Goal: Information Seeking & Learning: Find specific fact

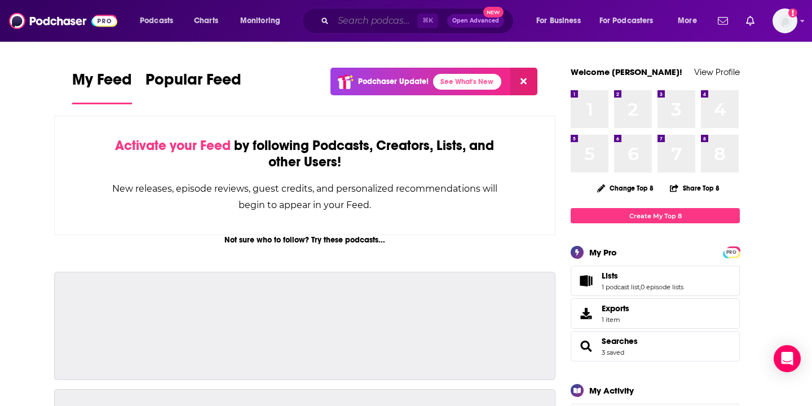
click at [385, 28] on input "Search podcasts, credits, & more..." at bounding box center [375, 21] width 84 height 18
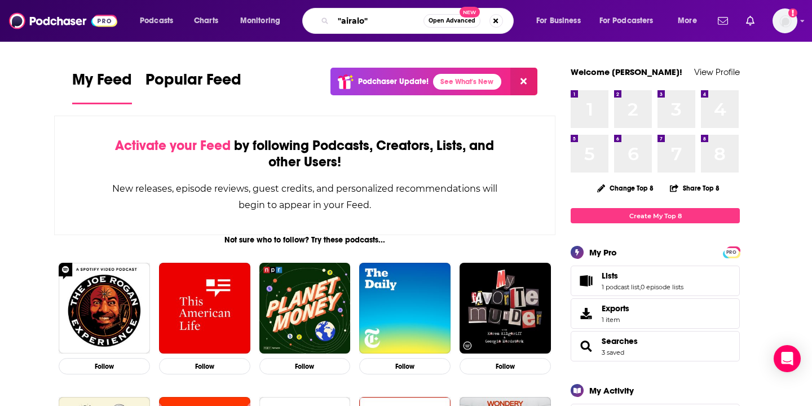
type input ""airalo""
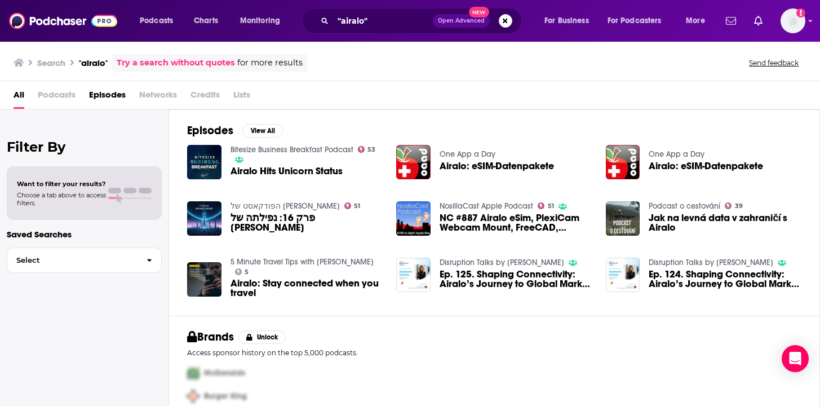
click at [332, 87] on div "All Podcasts Episodes Networks Credits Lists" at bounding box center [413, 97] width 798 height 23
click at [495, 368] on div "McDonalds" at bounding box center [492, 372] width 619 height 23
click at [627, 268] on img "Ep. 124. Shaping Connectivity: Airalo’s Journey to Global Market Fit – with Air…" at bounding box center [623, 275] width 34 height 34
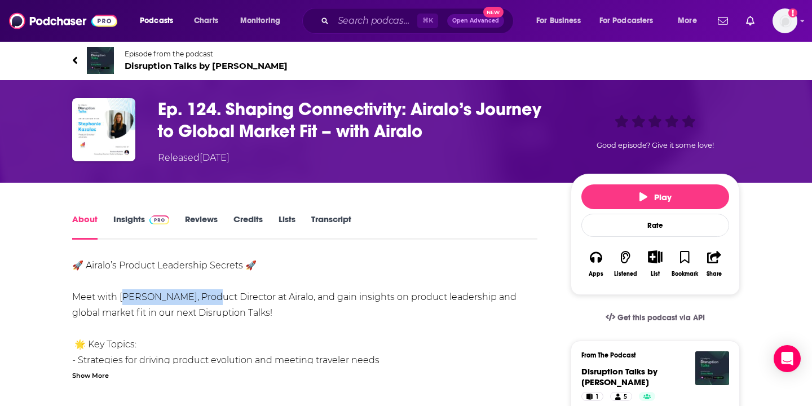
drag, startPoint x: 203, startPoint y: 299, endPoint x: 120, endPoint y: 298, distance: 82.9
click at [120, 298] on div "🚀 [PERSON_NAME]’s Product Leadership Secrets 🚀 Meet with [PERSON_NAME], Product…" at bounding box center [304, 329] width 465 height 142
copy div "[PERSON_NAME],"
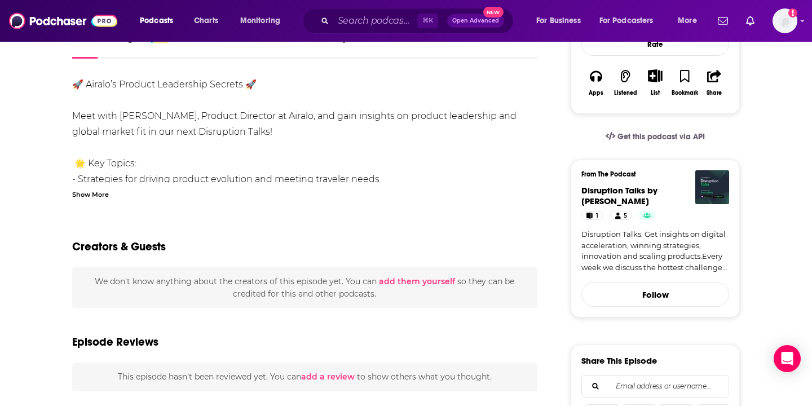
scroll to position [180, 0]
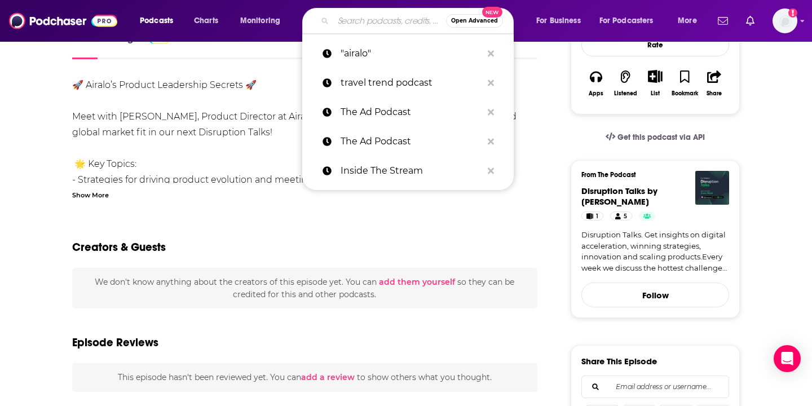
click at [352, 19] on input "Search podcasts, credits, & more..." at bounding box center [389, 21] width 113 height 18
paste input "[PERSON_NAME],"
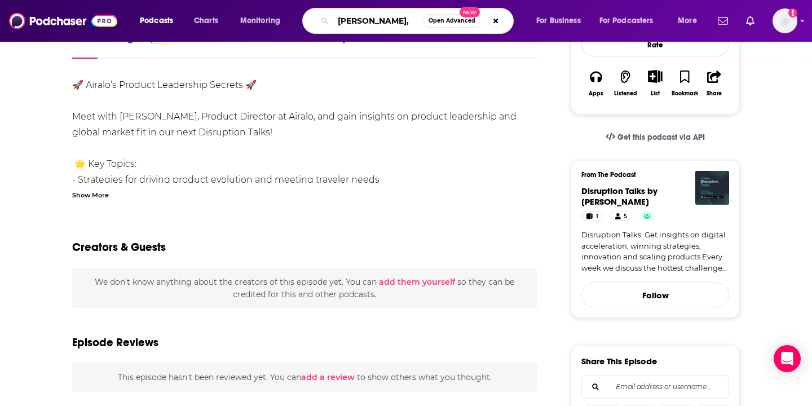
type input "[PERSON_NAME]"
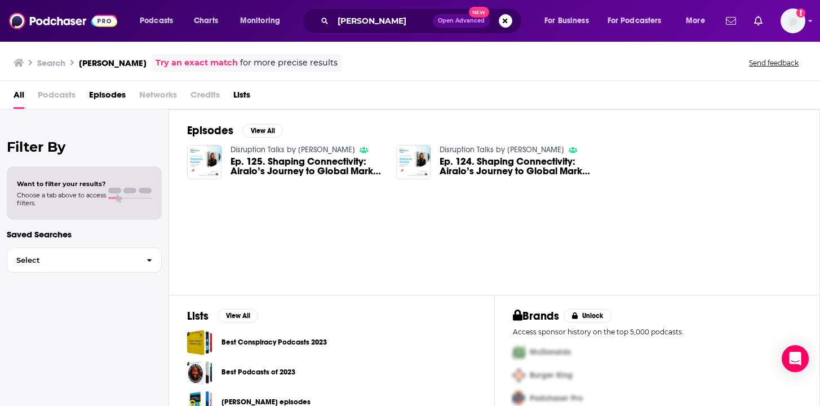
click at [376, 86] on div "All Podcasts Episodes Networks Credits Lists" at bounding box center [413, 97] width 798 height 23
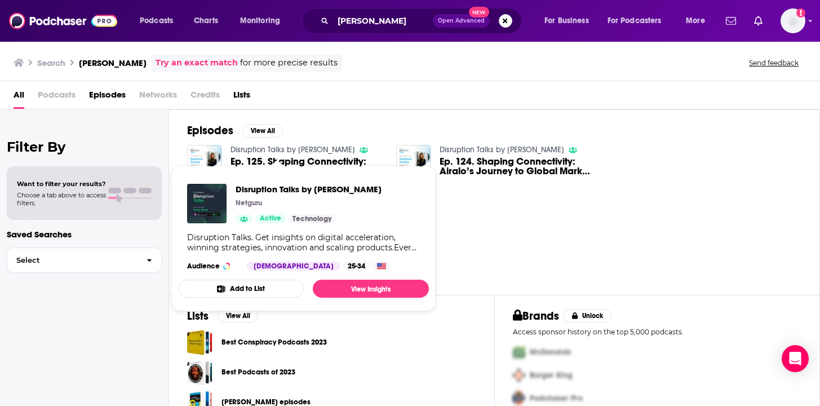
click at [307, 148] on link "Disruption Talks by [PERSON_NAME]" at bounding box center [293, 150] width 125 height 10
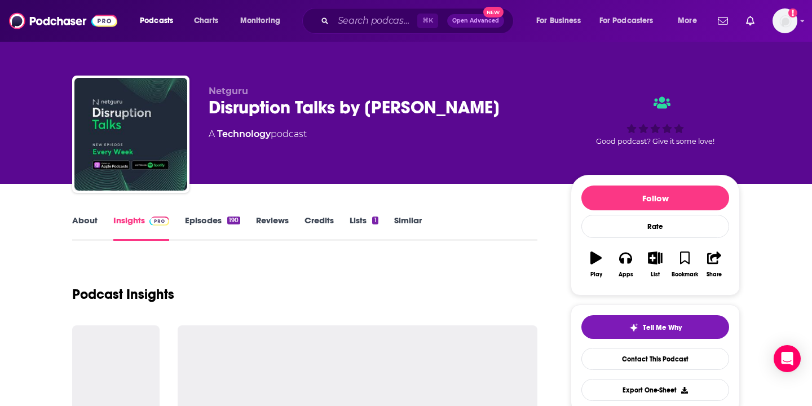
click at [292, 105] on div "Disruption Talks by [PERSON_NAME]" at bounding box center [381, 107] width 344 height 22
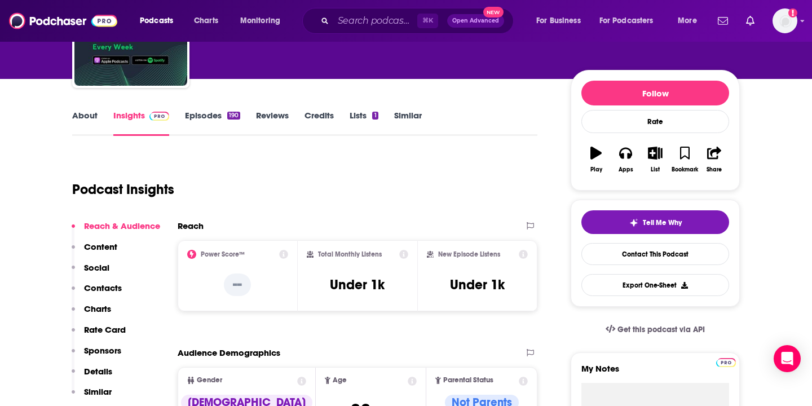
scroll to position [113, 0]
